Goal: Information Seeking & Learning: Learn about a topic

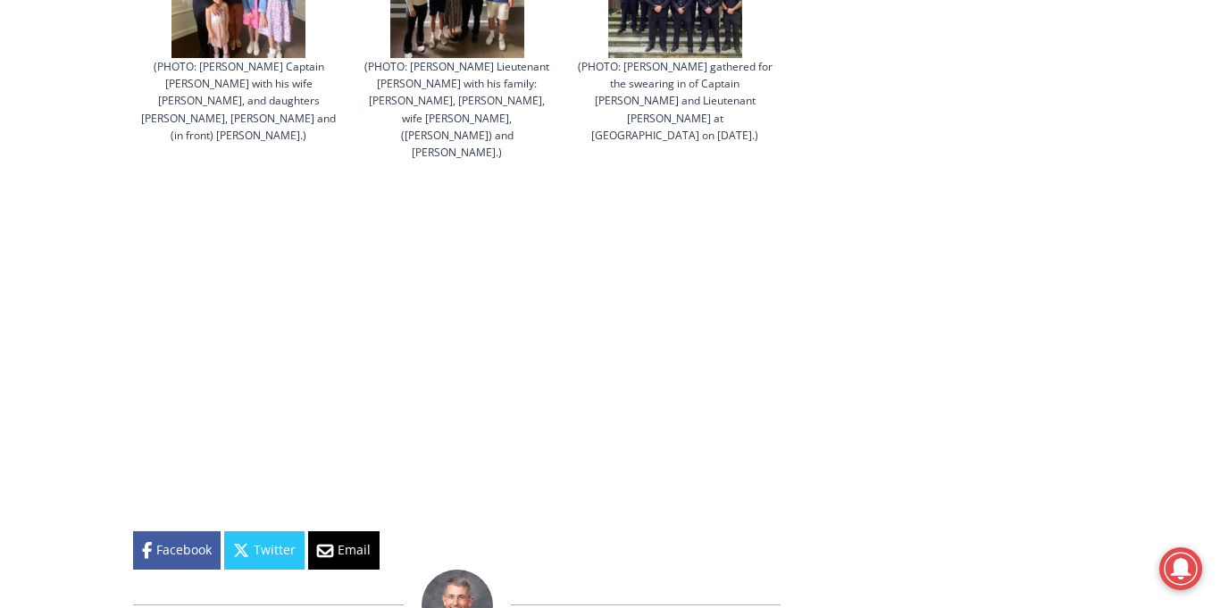
scroll to position [4323, 0]
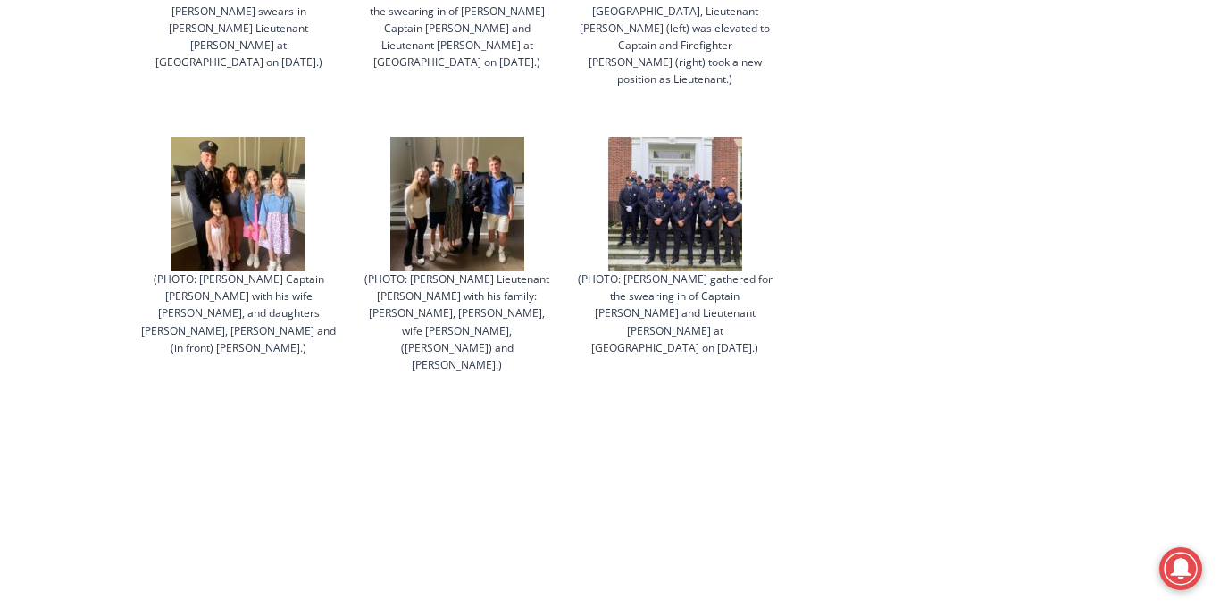
scroll to position [4145, 0]
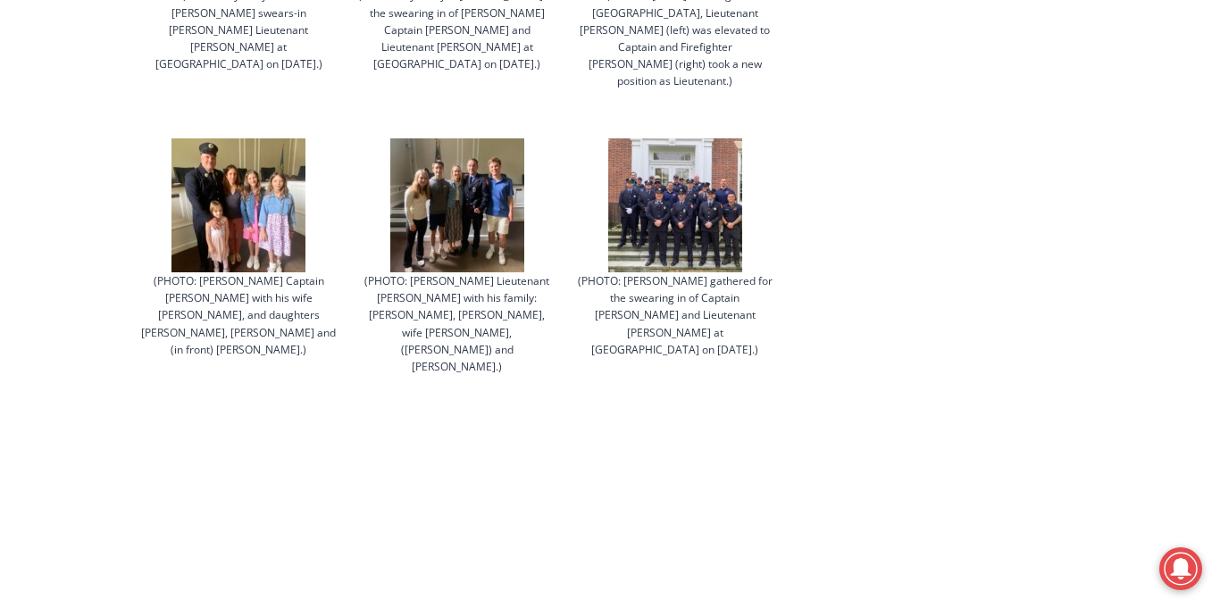
click at [706, 138] on img at bounding box center [675, 205] width 134 height 134
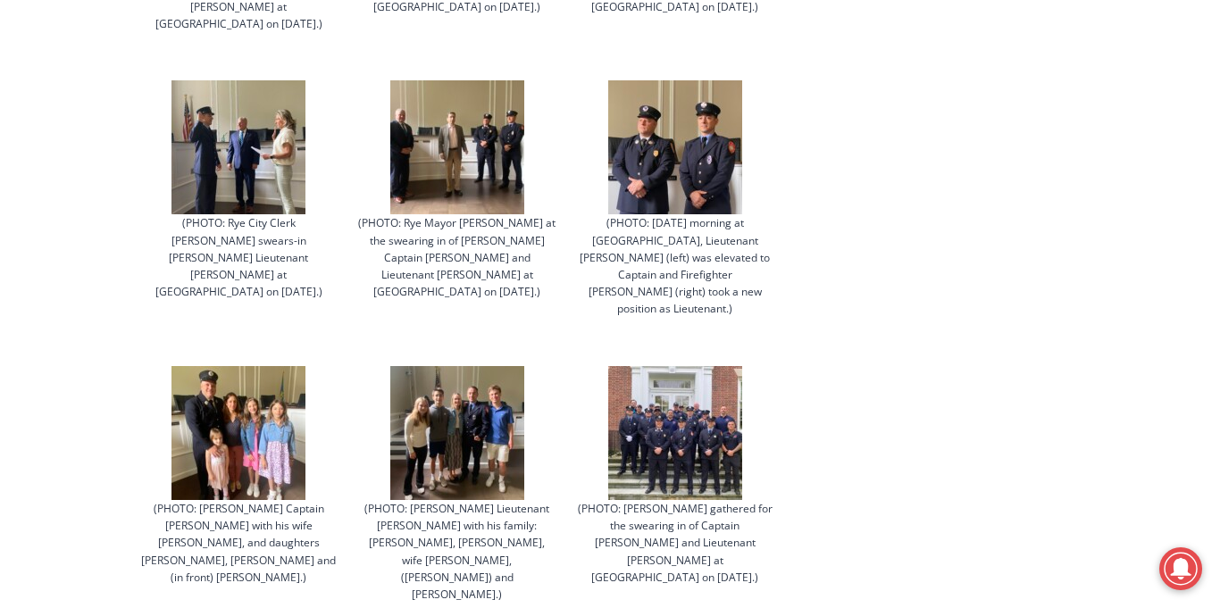
scroll to position [3952, 0]
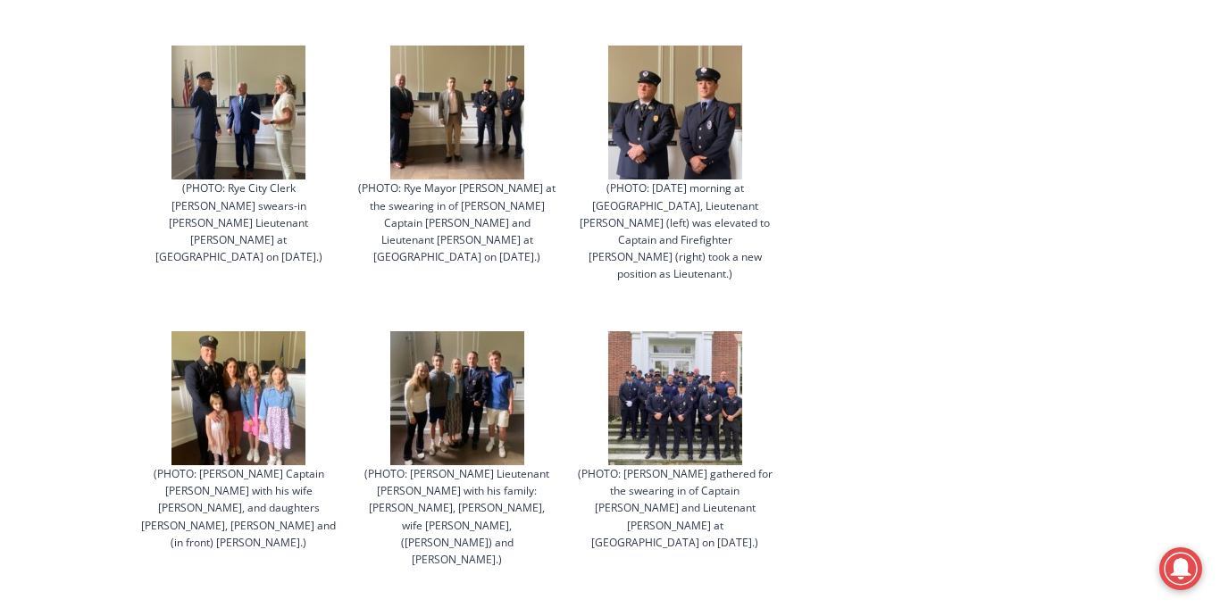
click at [696, 331] on img at bounding box center [675, 398] width 134 height 134
